Goal: Entertainment & Leisure: Consume media (video, audio)

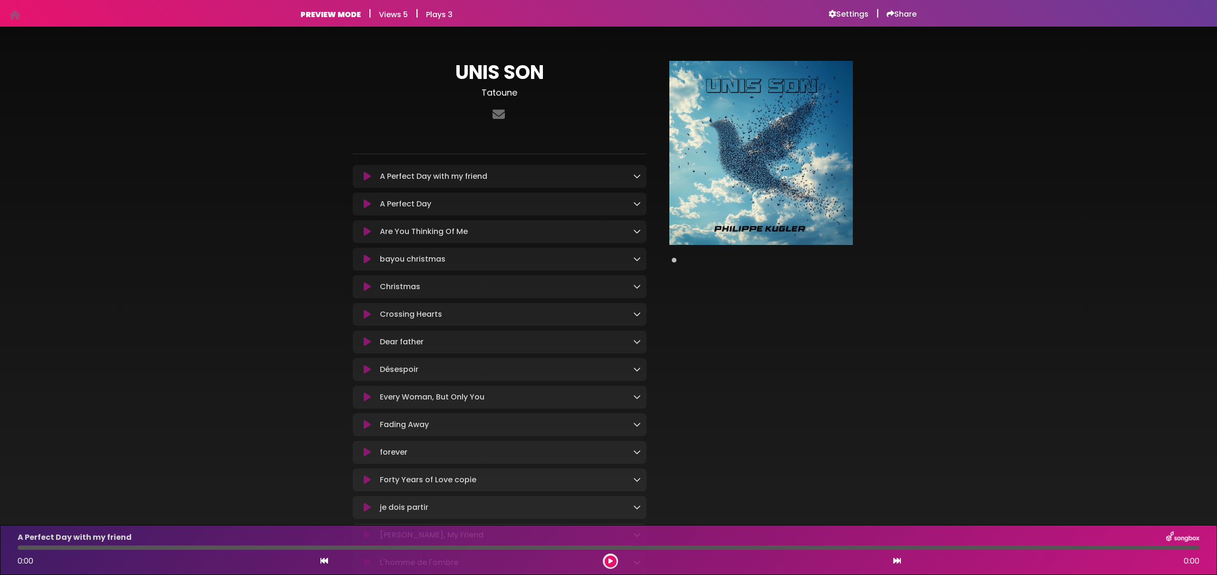
click at [364, 178] on icon at bounding box center [367, 177] width 7 height 10
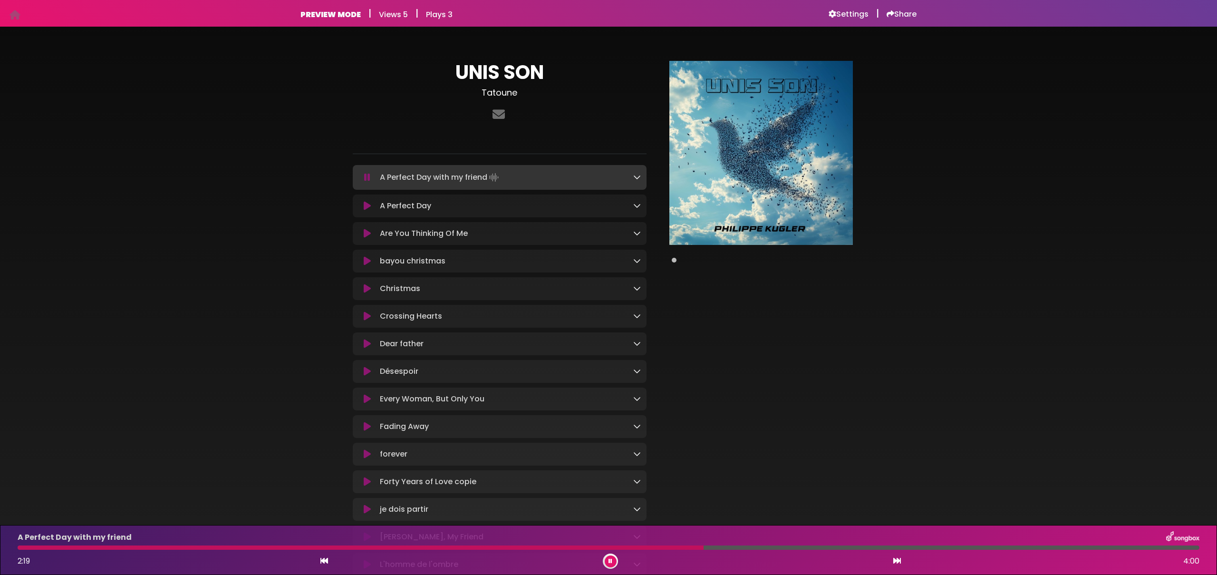
click at [191, 184] on div "UNIS SON [PERSON_NAME] ×" at bounding box center [608, 563] width 1217 height 1050
click at [881, 293] on div "UNIS SON [PERSON_NAME]" at bounding box center [609, 563] width 628 height 1050
click at [280, 209] on div "UNIS SON [PERSON_NAME] ×" at bounding box center [608, 563] width 1217 height 1050
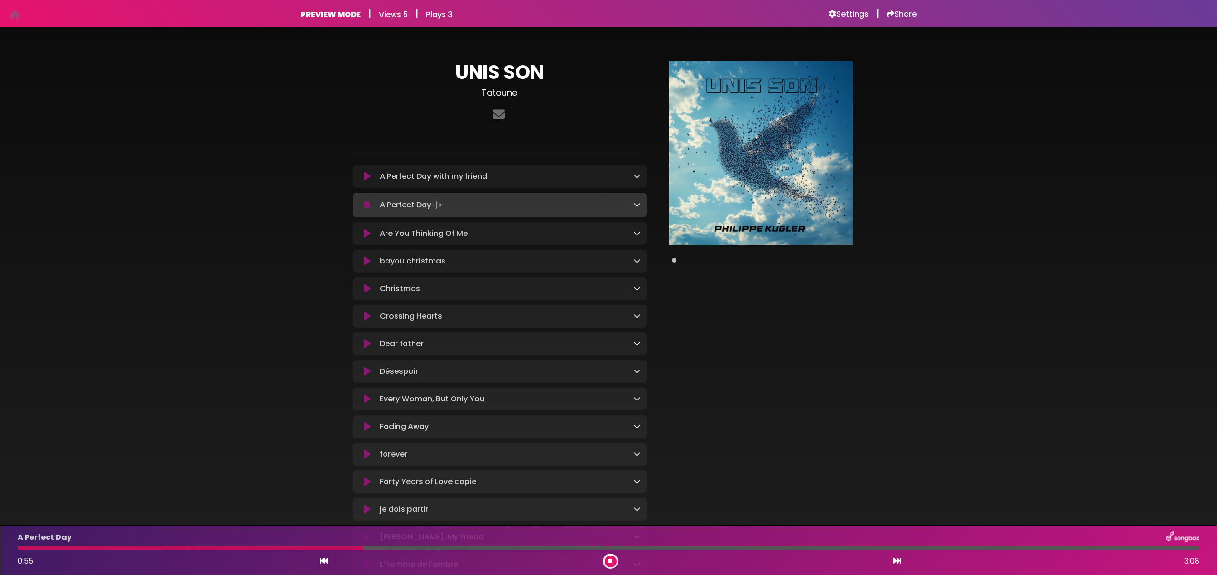
click at [1163, 546] on div at bounding box center [609, 547] width 1182 height 4
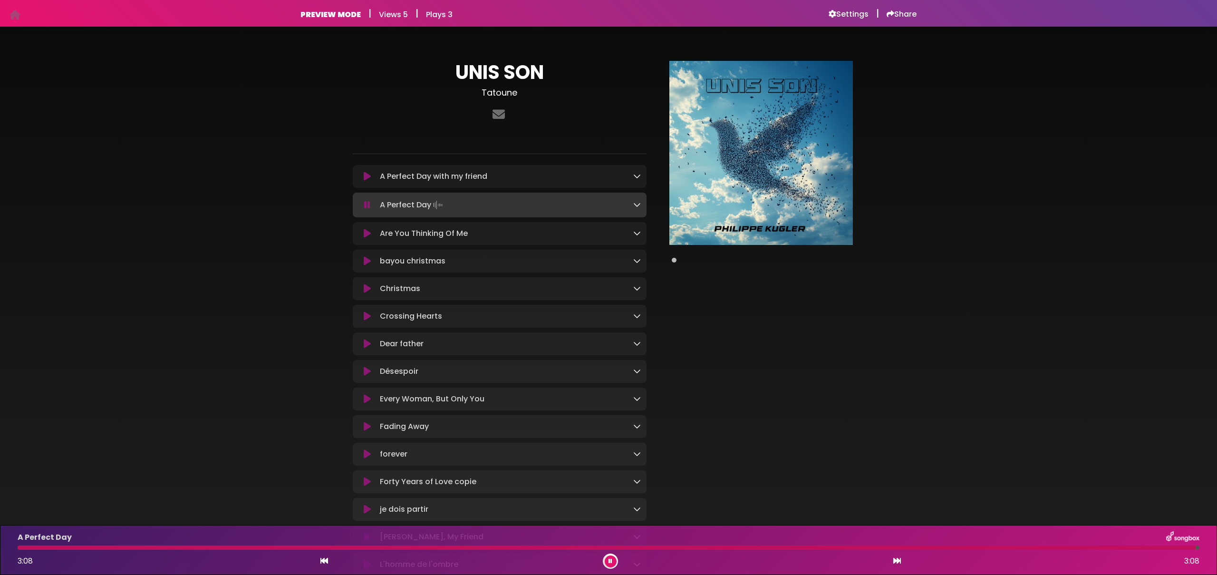
click at [366, 235] on icon at bounding box center [367, 234] width 7 height 10
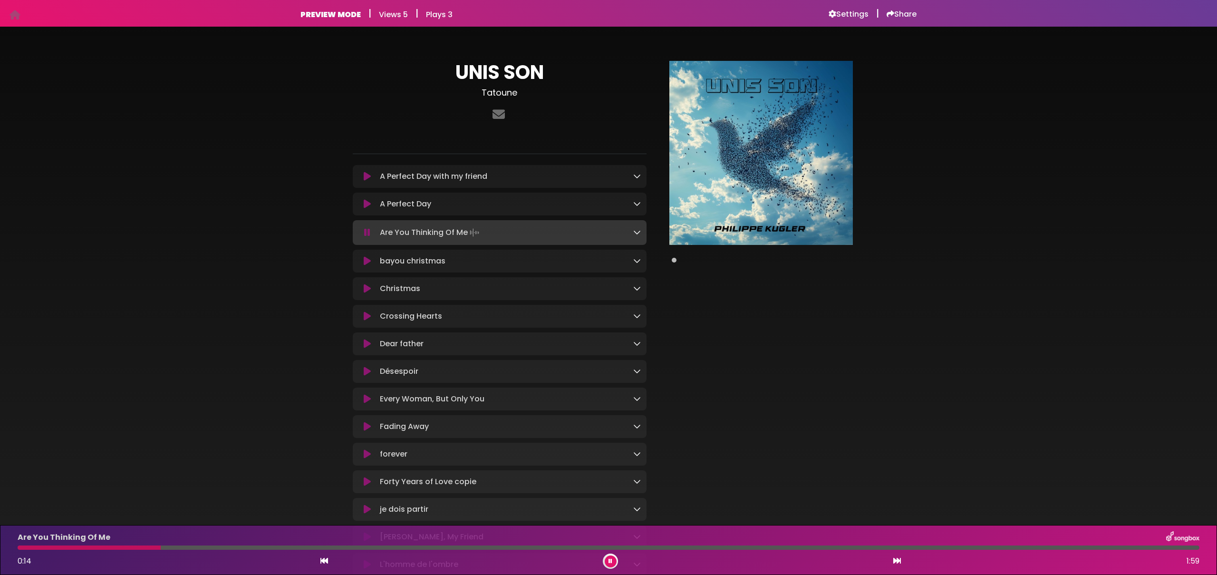
click at [640, 232] on icon at bounding box center [637, 232] width 8 height 8
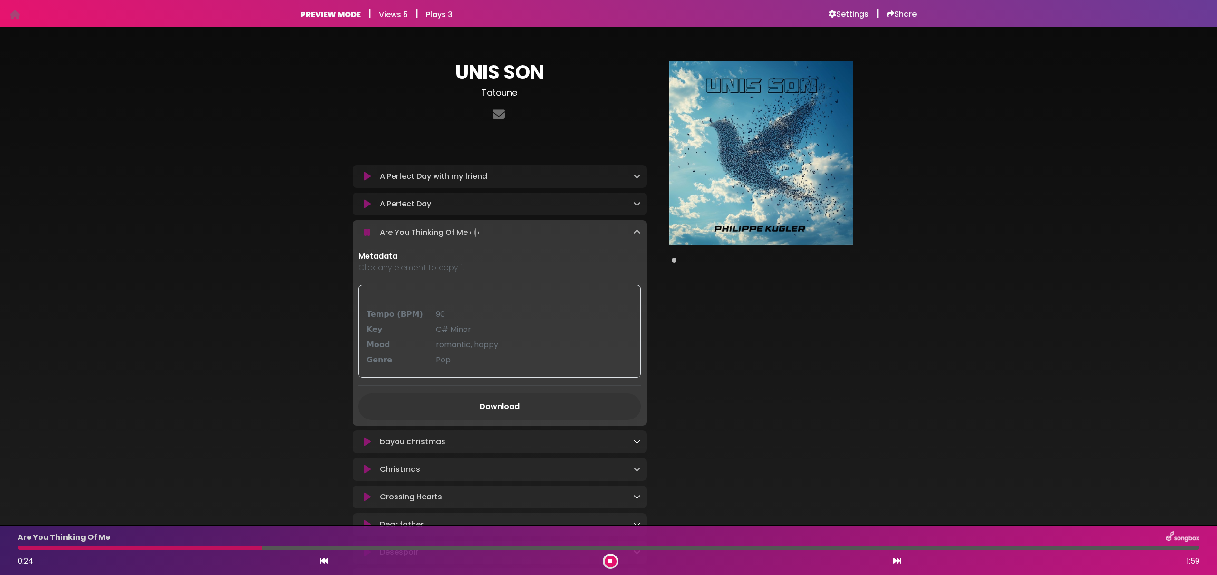
click at [412, 270] on p "Click any element to copy it" at bounding box center [499, 267] width 282 height 11
click at [638, 233] on icon at bounding box center [637, 232] width 8 height 8
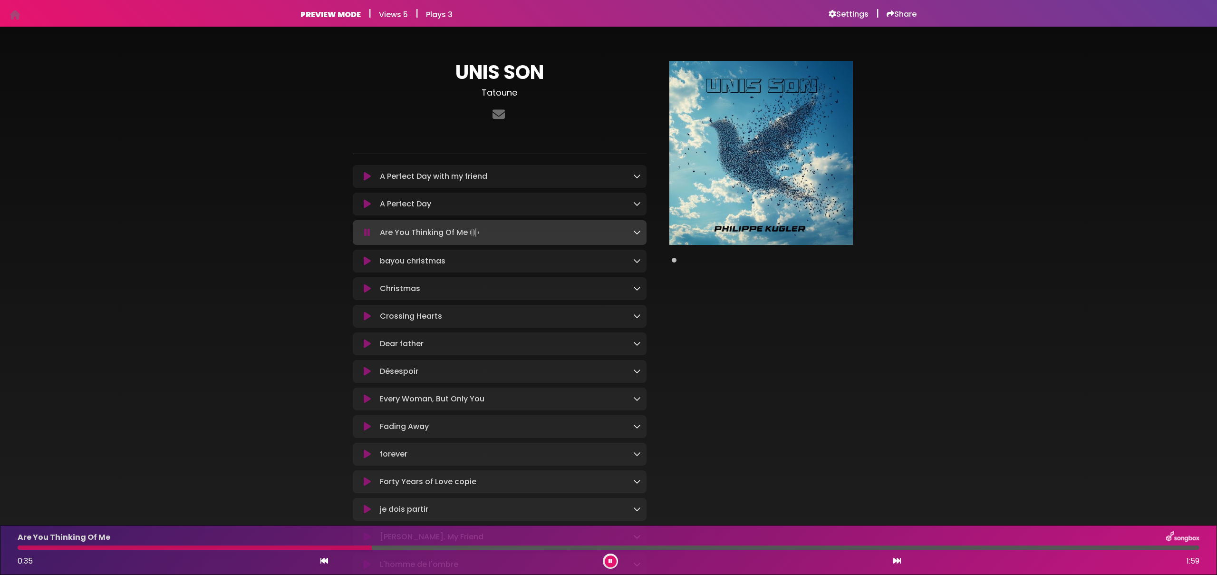
click at [787, 329] on div at bounding box center [761, 569] width 218 height 1016
click at [634, 370] on icon at bounding box center [637, 371] width 8 height 8
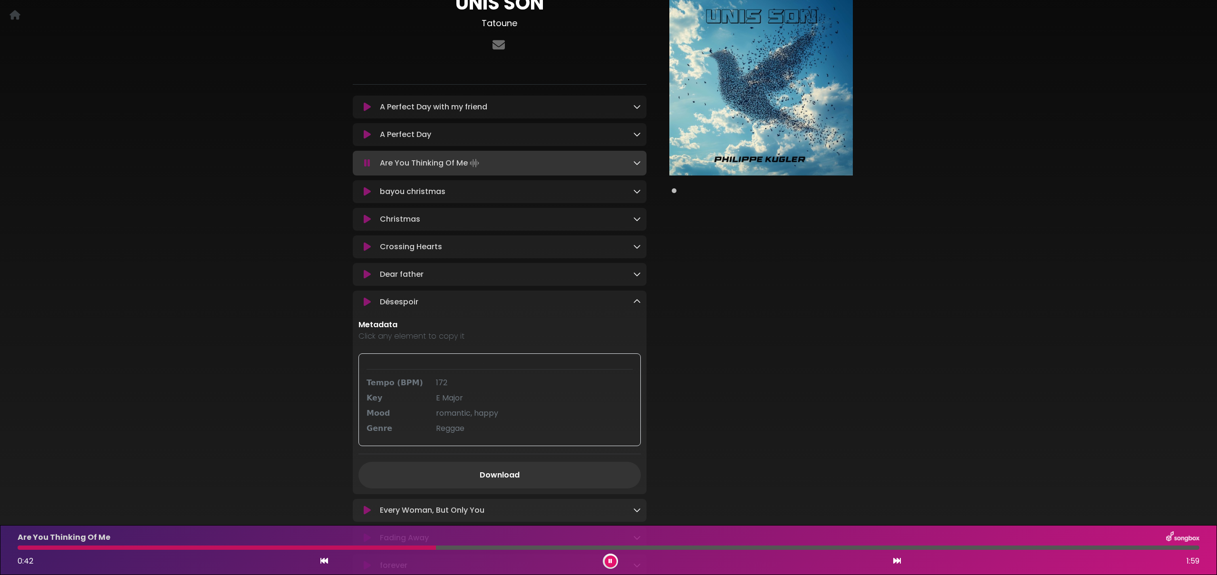
scroll to position [205, 0]
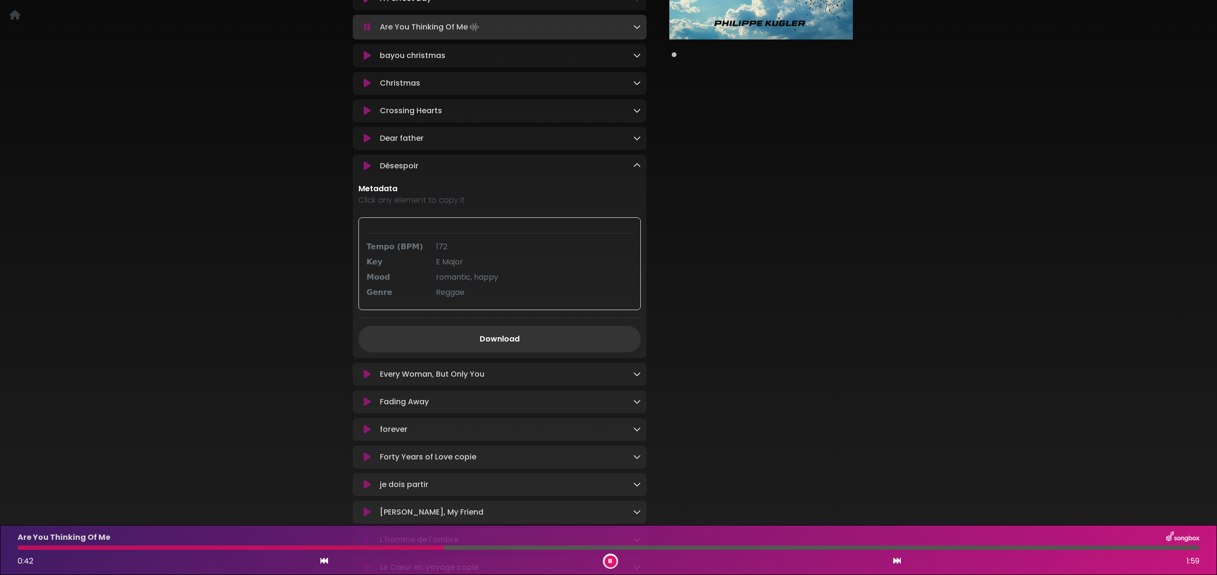
click at [832, 281] on div at bounding box center [761, 453] width 218 height 1196
click at [636, 167] on icon at bounding box center [637, 166] width 8 height 8
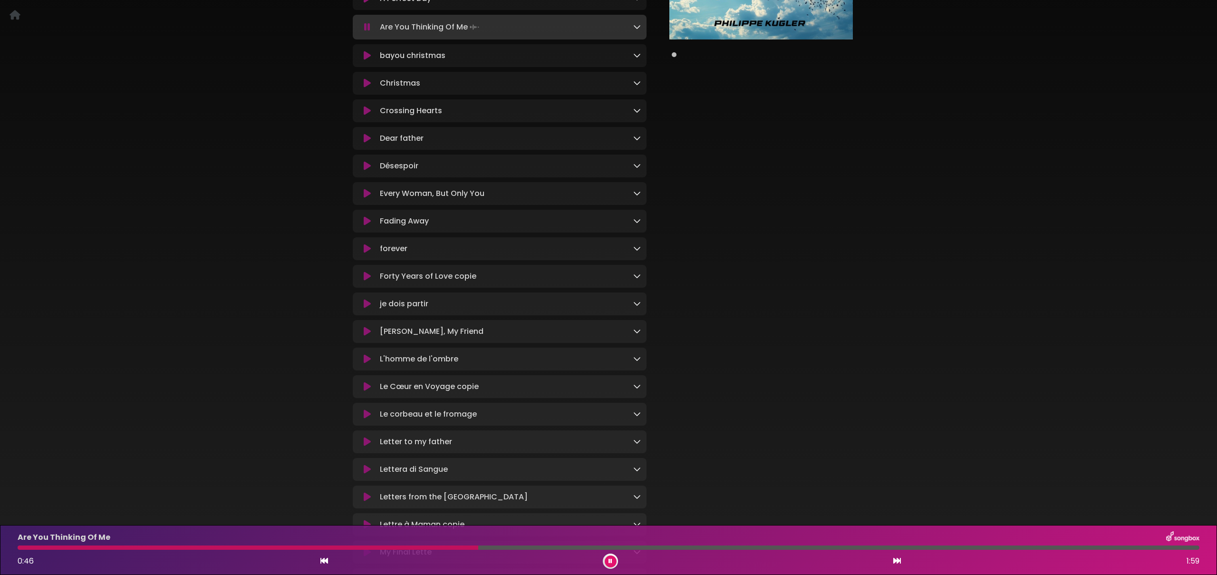
scroll to position [0, 0]
